Goal: Use online tool/utility

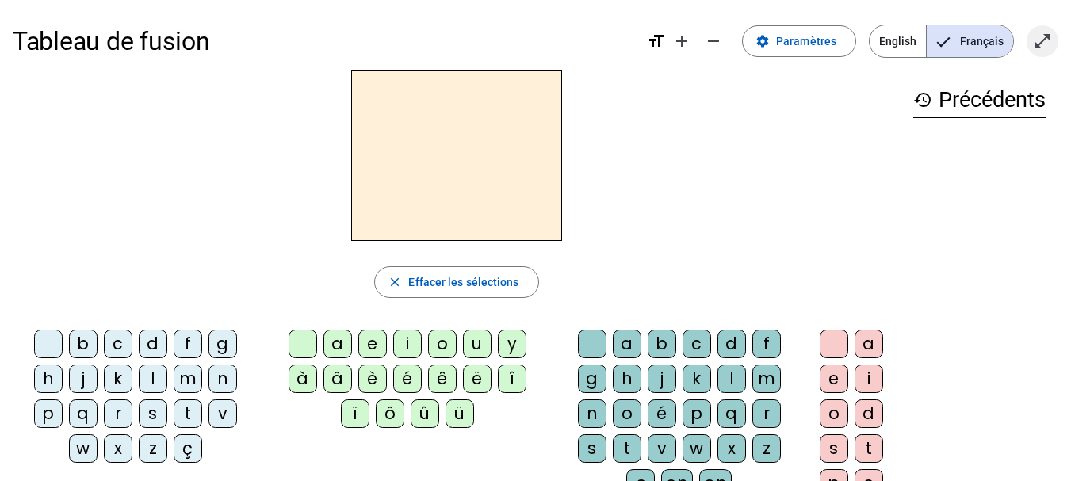
click at [1046, 42] on mat-icon "open_in_full" at bounding box center [1042, 41] width 19 height 19
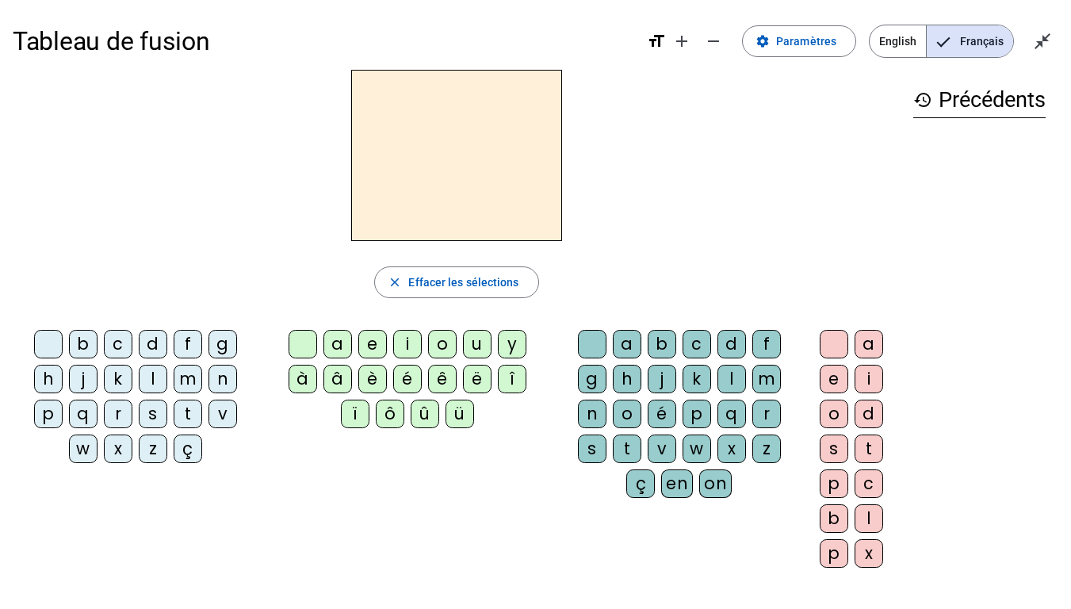
click at [190, 414] on div "t" at bounding box center [188, 414] width 29 height 29
click at [374, 342] on div "e" at bounding box center [372, 344] width 29 height 29
click at [147, 347] on div "d" at bounding box center [153, 344] width 29 height 29
click at [191, 376] on div "m" at bounding box center [188, 379] width 29 height 29
click at [331, 346] on div "a" at bounding box center [338, 344] width 29 height 29
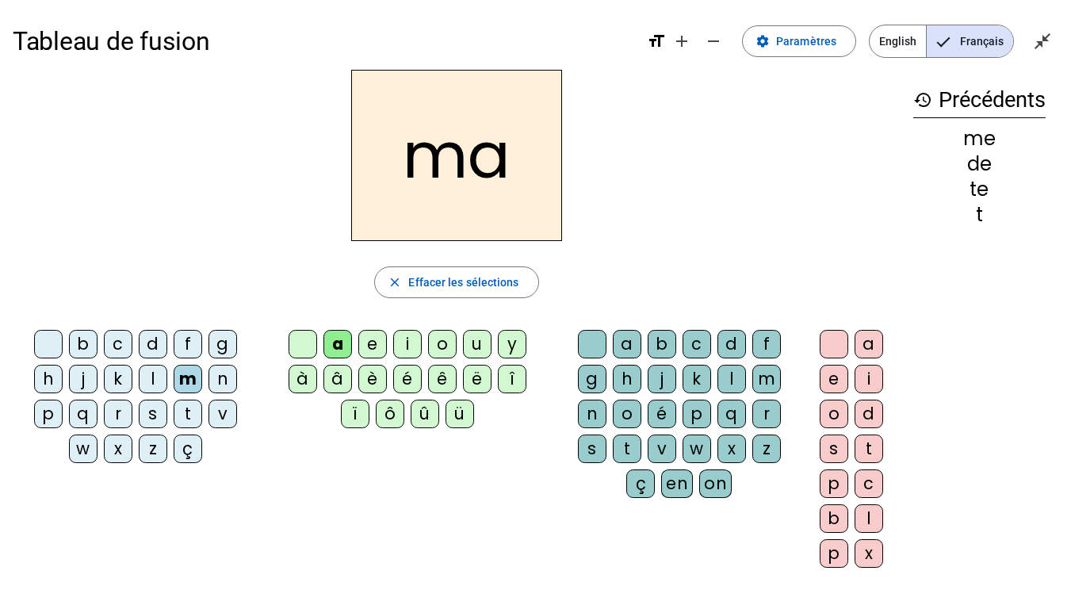
click at [738, 380] on div "l" at bounding box center [732, 379] width 29 height 29
click at [408, 344] on div "i" at bounding box center [407, 344] width 29 height 29
